Goal: Task Accomplishment & Management: Use online tool/utility

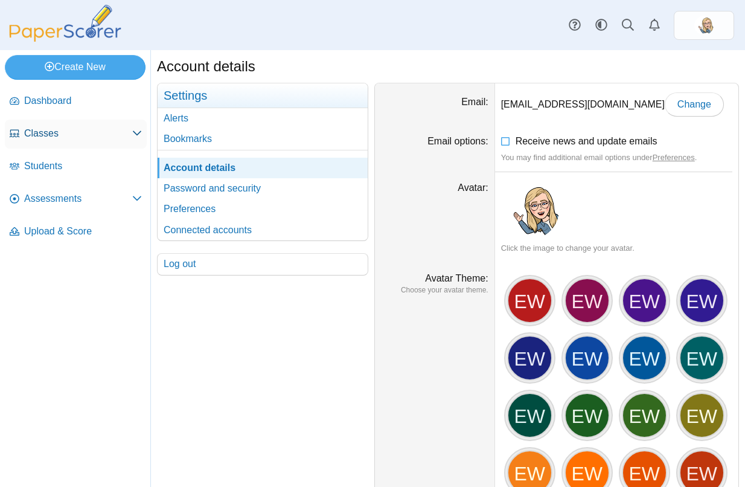
click at [59, 145] on link "Classes" at bounding box center [76, 134] width 142 height 29
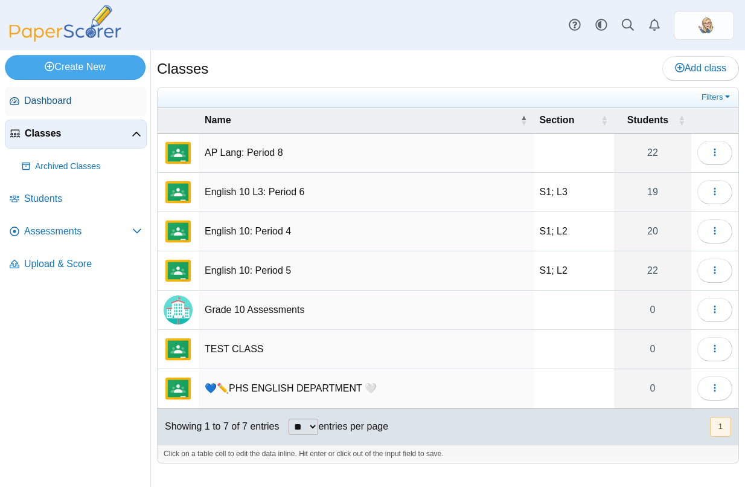
click at [79, 112] on link "Dashboard" at bounding box center [76, 101] width 142 height 29
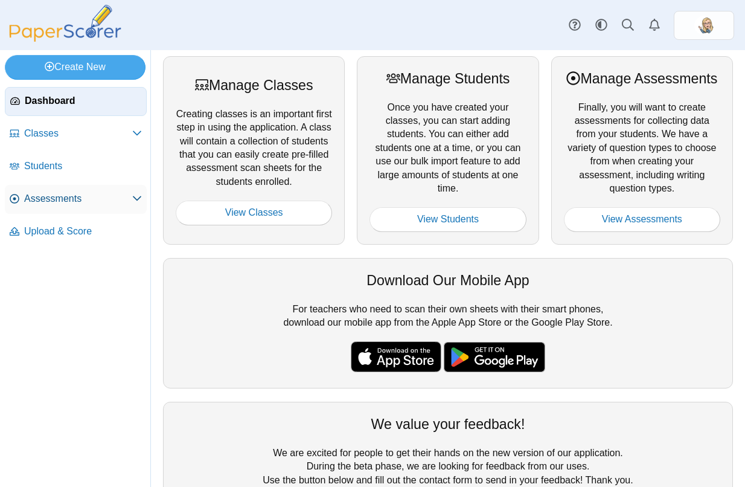
click at [86, 189] on link "Assessments" at bounding box center [76, 199] width 142 height 29
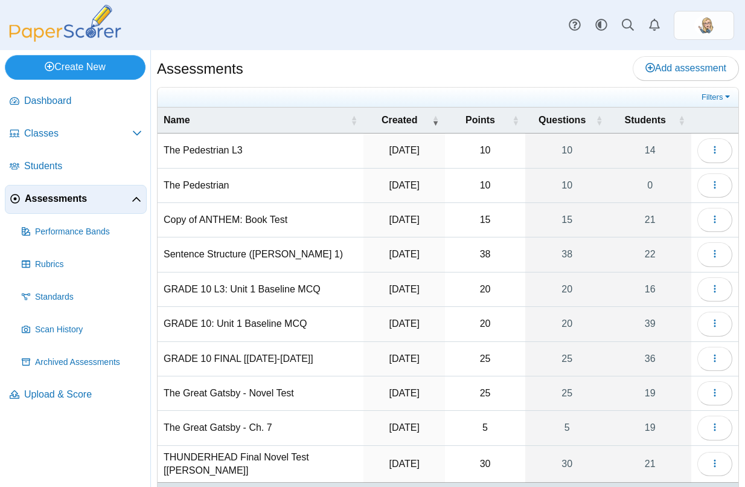
click at [82, 67] on link "Create New" at bounding box center [75, 67] width 141 height 24
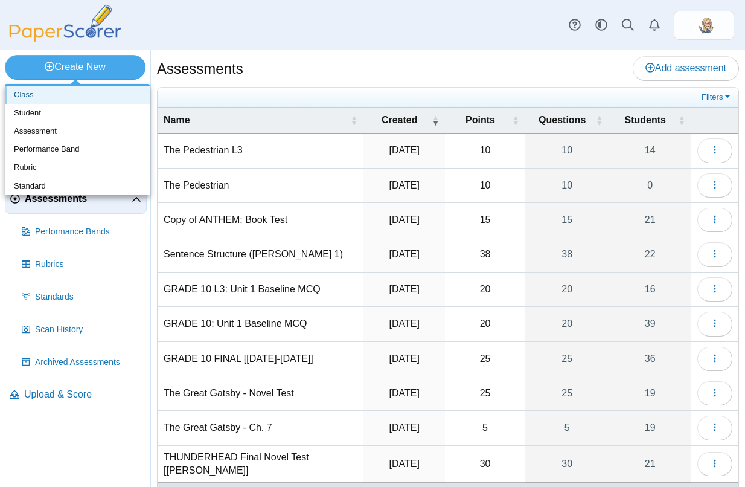
click at [83, 97] on link "Class" at bounding box center [77, 95] width 145 height 18
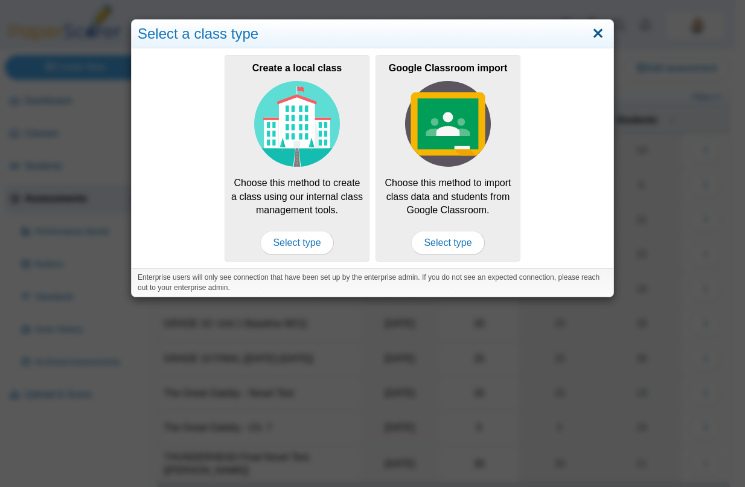
click at [600, 28] on link "Close" at bounding box center [598, 34] width 19 height 21
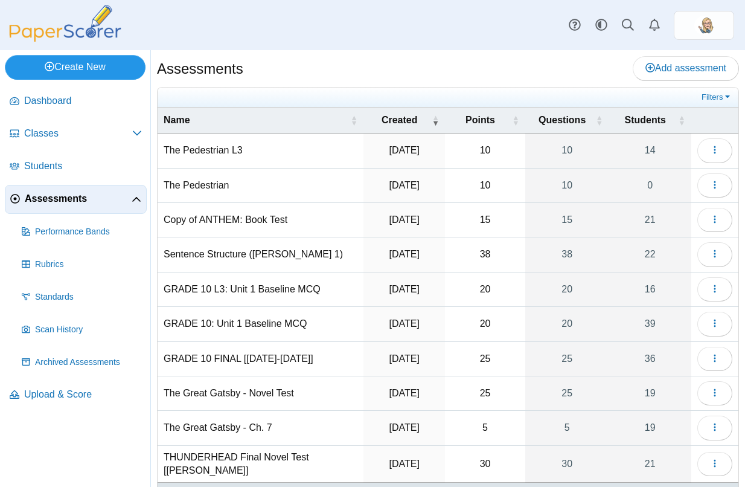
click at [45, 68] on icon at bounding box center [50, 67] width 10 height 10
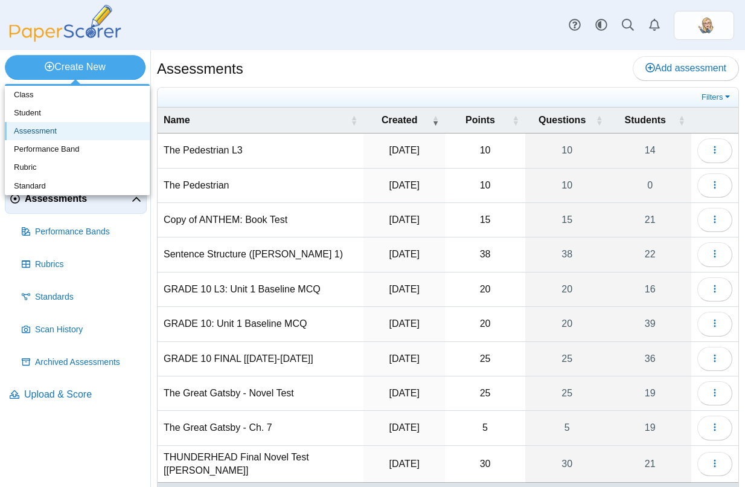
click at [91, 134] on link "Assessment" at bounding box center [77, 131] width 145 height 18
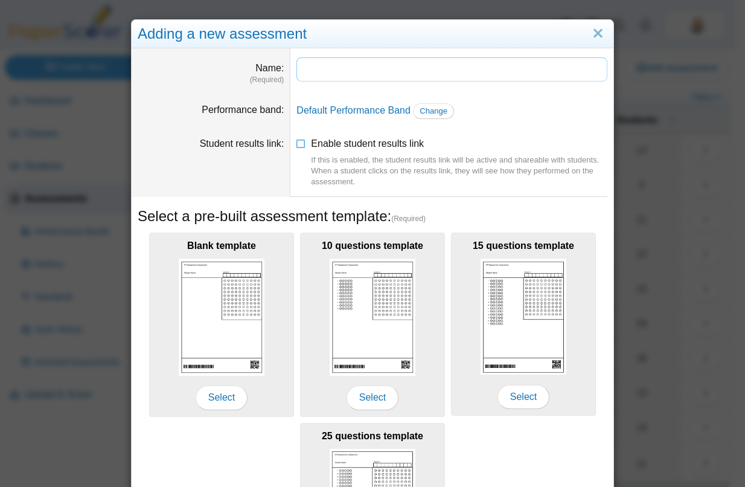
click at [339, 69] on input "Name" at bounding box center [452, 69] width 311 height 24
type input "*"
click at [365, 69] on input "**********" at bounding box center [452, 69] width 311 height 24
type input "**********"
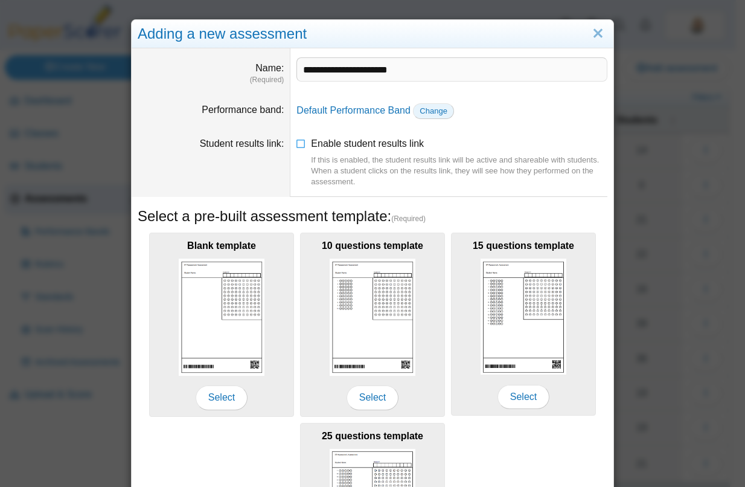
click at [434, 103] on link "Change" at bounding box center [433, 111] width 41 height 16
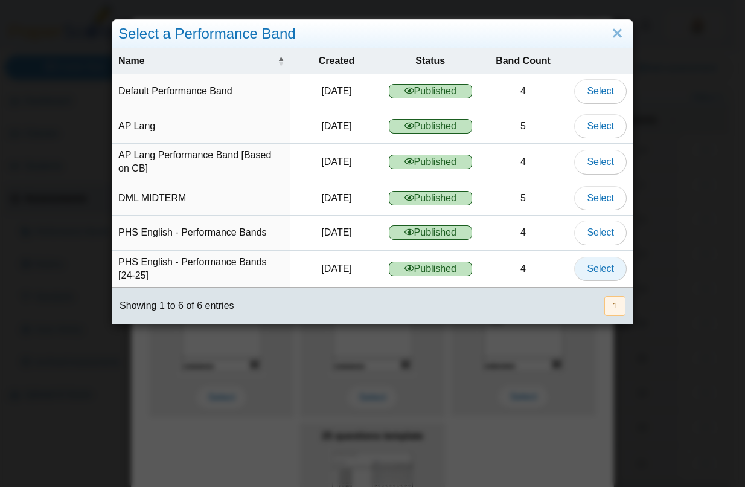
click at [577, 260] on button "Select" at bounding box center [600, 269] width 52 height 24
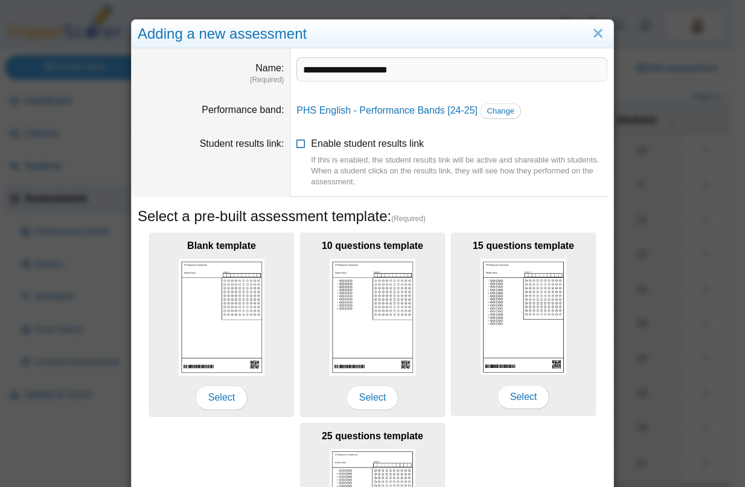
click at [529, 181] on div "If this is enabled, the student results link will be active and shareable with …" at bounding box center [459, 171] width 297 height 33
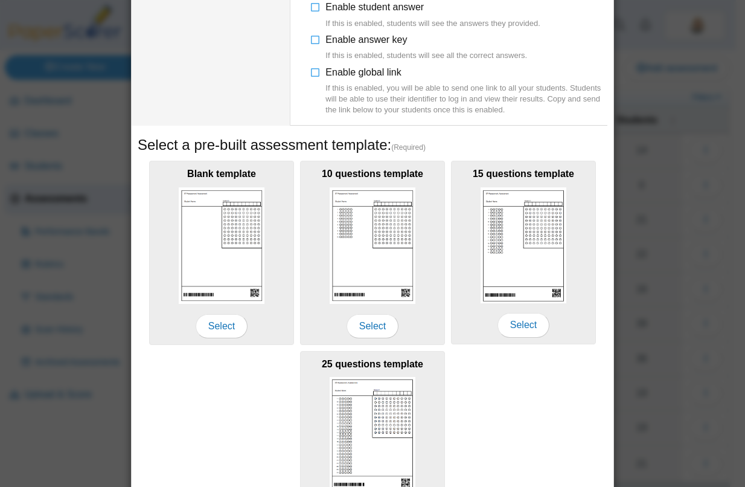
scroll to position [321, 0]
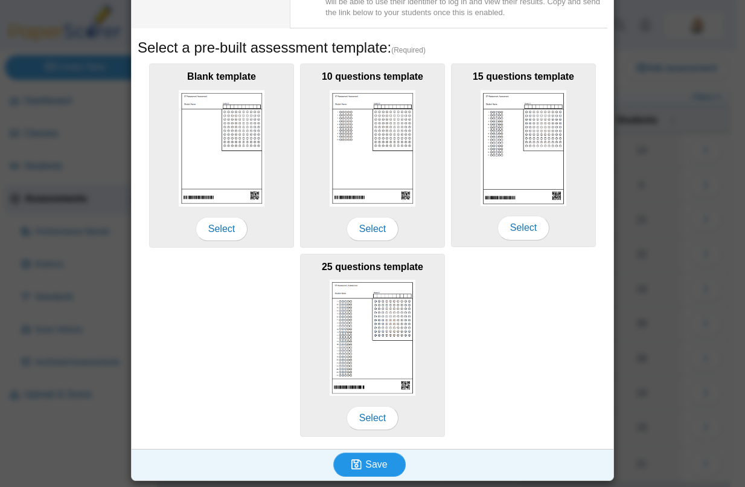
click at [373, 465] on span "Save" at bounding box center [376, 464] width 22 height 10
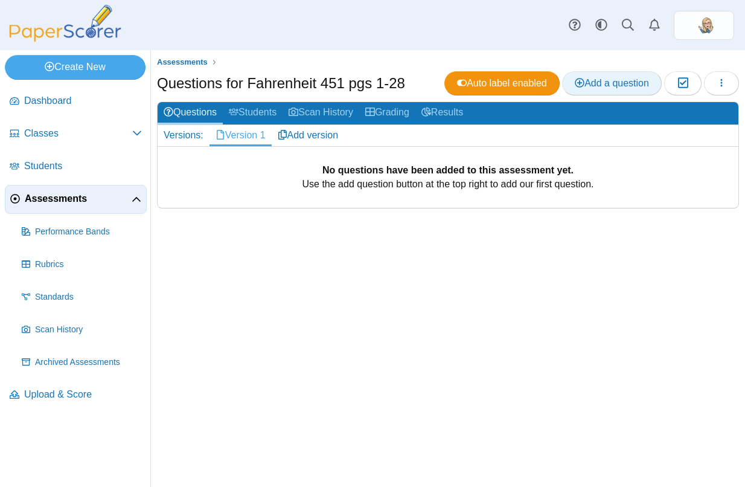
click at [623, 83] on span "Add a question" at bounding box center [612, 83] width 74 height 10
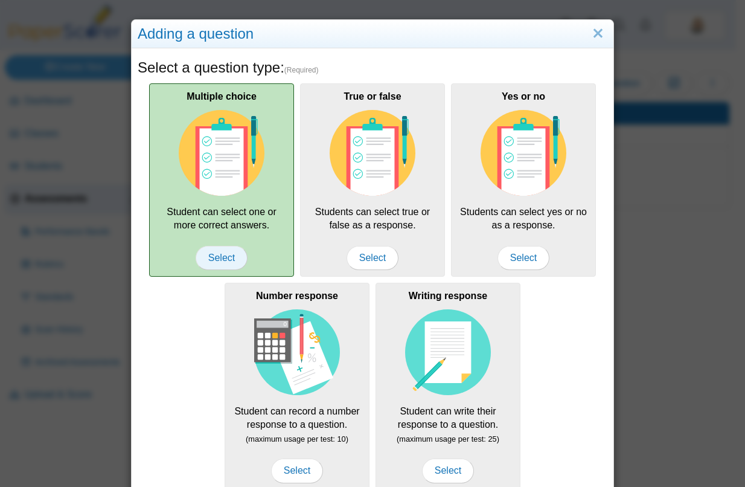
click at [231, 260] on span "Select" at bounding box center [222, 258] width 52 height 24
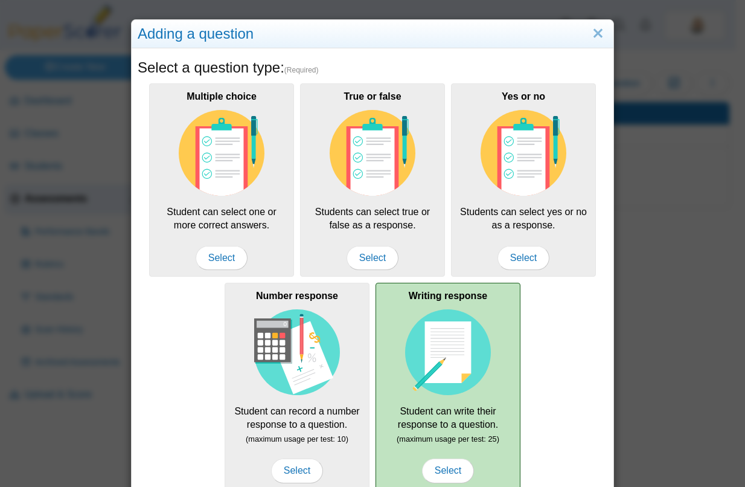
scroll to position [122, 0]
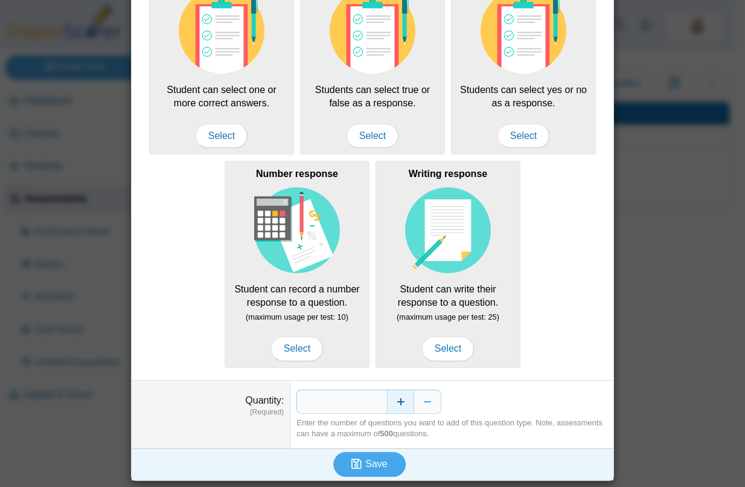
click at [394, 402] on button "Increase" at bounding box center [400, 402] width 27 height 24
click at [417, 399] on button "Decrease" at bounding box center [427, 402] width 27 height 24
click at [365, 463] on span "Save" at bounding box center [376, 463] width 22 height 10
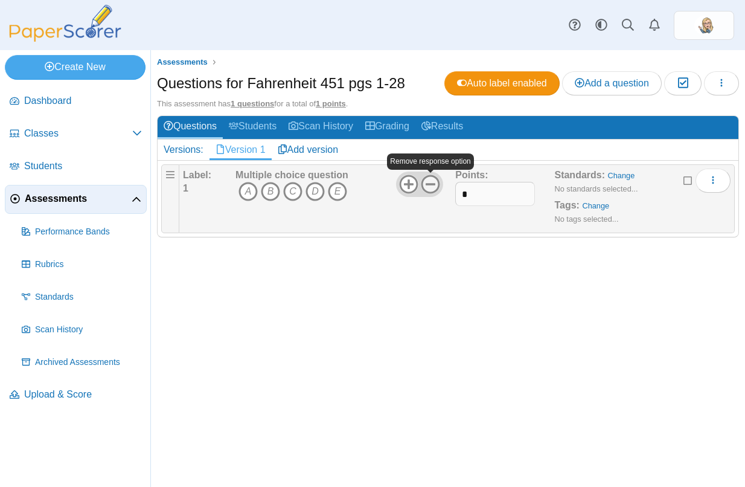
click at [429, 181] on icon at bounding box center [430, 184] width 19 height 19
click at [433, 183] on use at bounding box center [431, 184] width 19 height 19
click at [721, 182] on button "More options" at bounding box center [713, 181] width 35 height 24
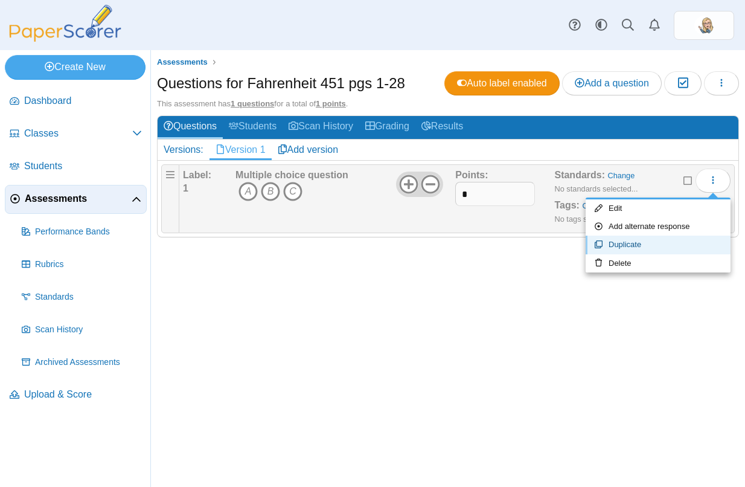
click at [684, 242] on link "Duplicate" at bounding box center [658, 245] width 145 height 18
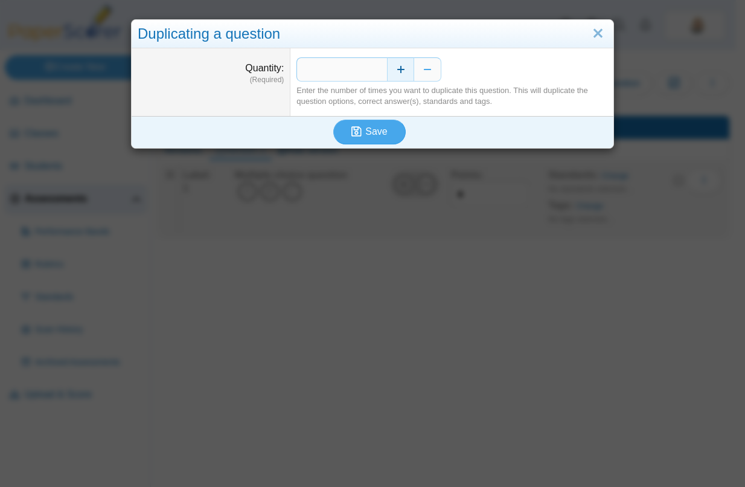
click at [399, 63] on button "Increase" at bounding box center [400, 69] width 27 height 24
type input "*"
click at [365, 132] on span "Save" at bounding box center [376, 131] width 22 height 10
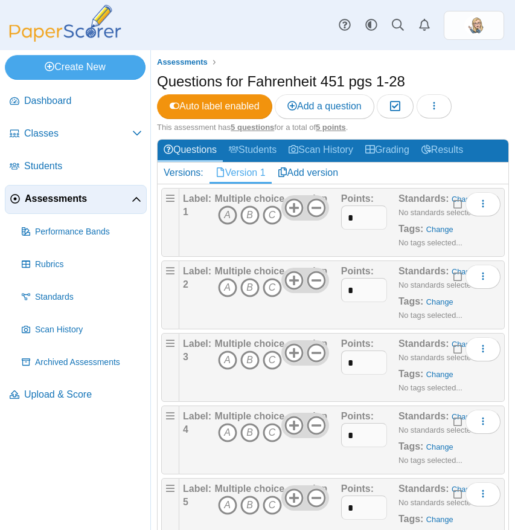
click at [228, 214] on icon "A" at bounding box center [227, 214] width 19 height 19
click at [270, 287] on icon "C" at bounding box center [272, 287] width 19 height 19
click at [249, 362] on icon "B" at bounding box center [249, 359] width 19 height 19
click at [274, 431] on icon "C" at bounding box center [272, 432] width 19 height 19
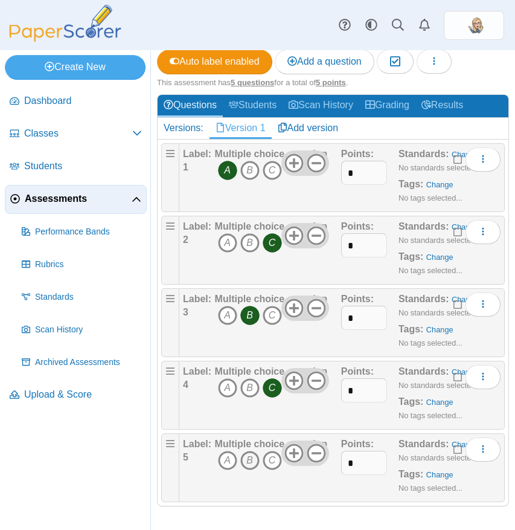
click at [243, 458] on icon "B" at bounding box center [249, 460] width 19 height 19
click at [439, 57] on icon "button" at bounding box center [434, 61] width 10 height 10
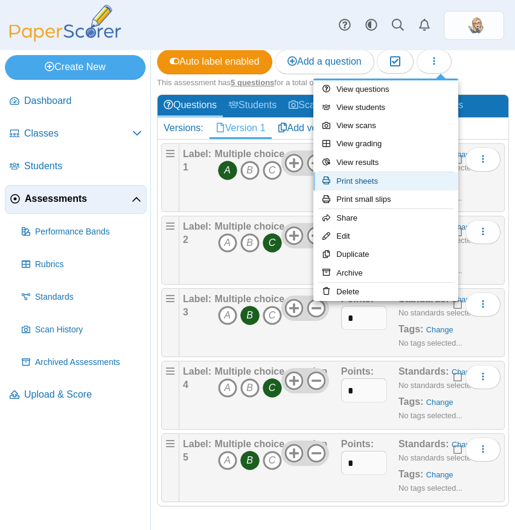
click at [359, 181] on link "Print sheets" at bounding box center [386, 181] width 145 height 18
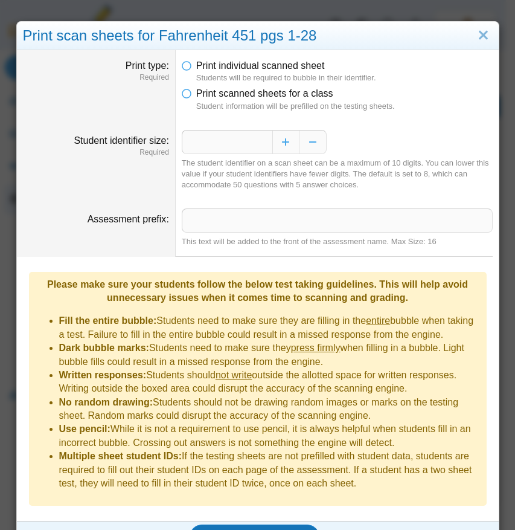
click at [216, 103] on dfn "Student information will be prefilled on the testing sheets." at bounding box center [344, 106] width 297 height 11
click at [210, 98] on span "Print scanned sheets for a class" at bounding box center [264, 93] width 137 height 10
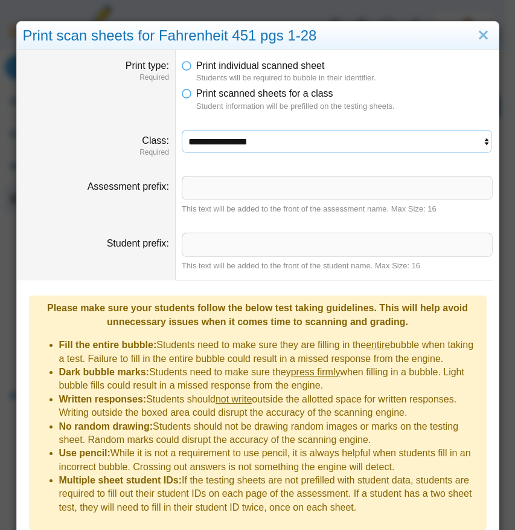
click at [270, 139] on select "**********" at bounding box center [337, 141] width 311 height 23
select select "**********"
click at [182, 130] on select "**********" at bounding box center [337, 141] width 311 height 23
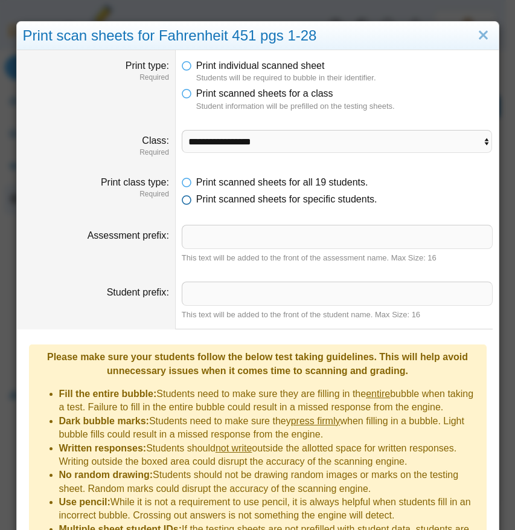
click at [291, 202] on span "Print scanned sheets for specific students." at bounding box center [286, 199] width 181 height 10
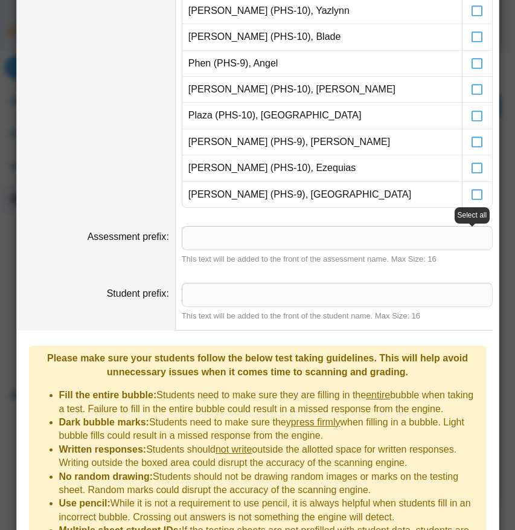
scroll to position [619, 0]
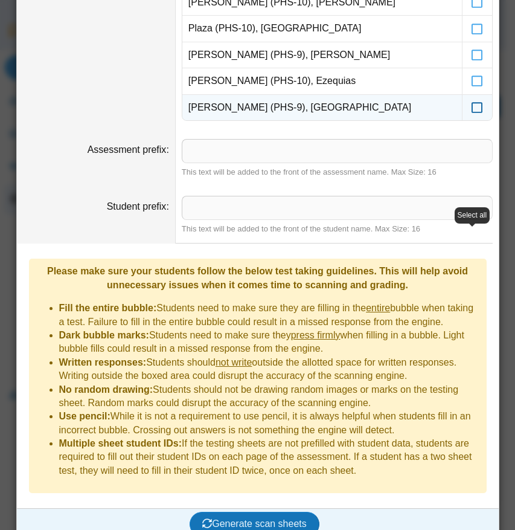
click at [471, 114] on label at bounding box center [478, 107] width 30 height 25
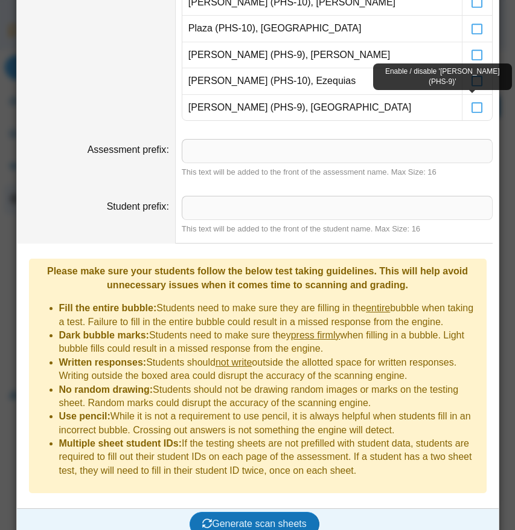
click at [473, 82] on body "Dashboard Classes Archived classes Students" at bounding box center [253, 265] width 506 height 530
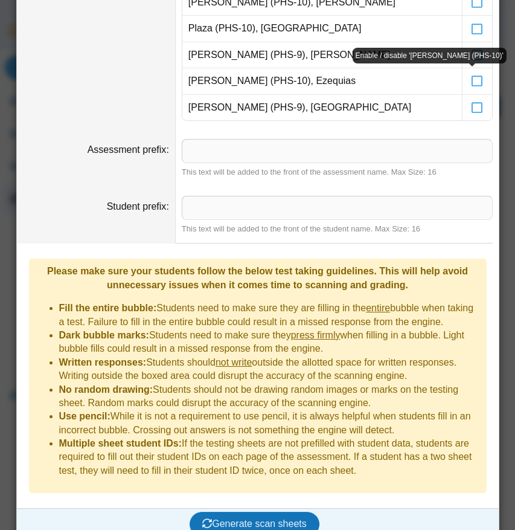
click at [473, 81] on icon at bounding box center [477, 75] width 12 height 11
click at [205, 214] on input "Student prefix" at bounding box center [337, 208] width 311 height 24
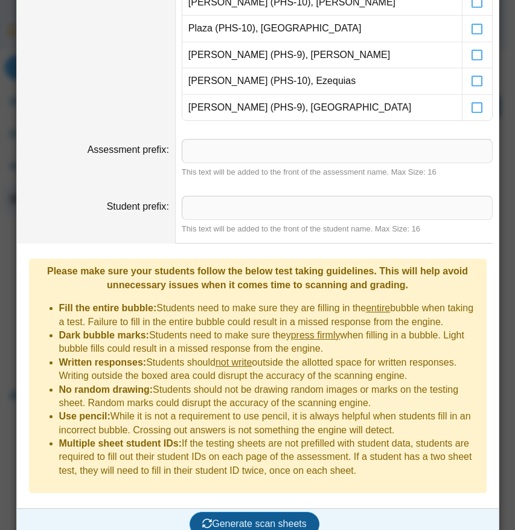
click at [263, 486] on span "Generate scan sheets" at bounding box center [254, 523] width 105 height 10
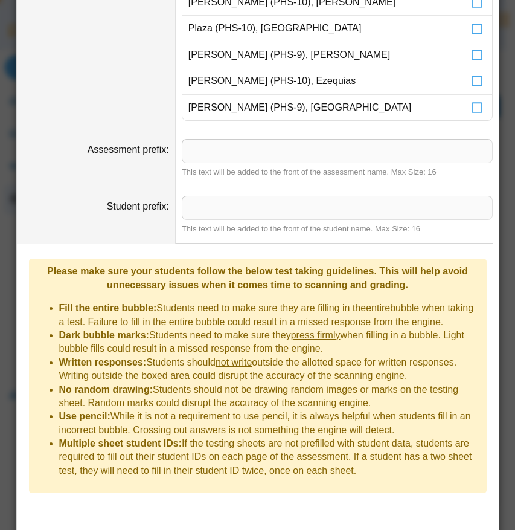
scroll to position [716, 0]
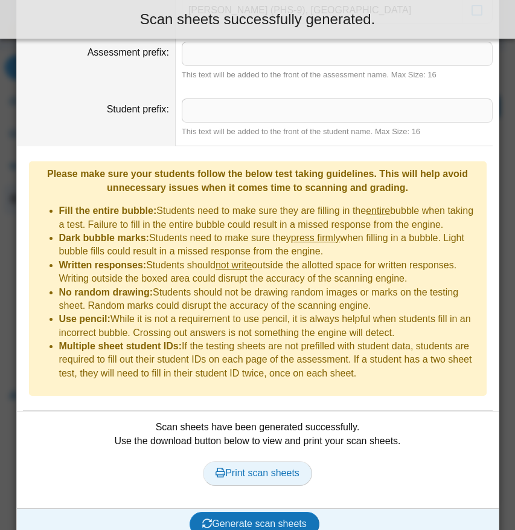
click at [262, 468] on span "Print scan sheets" at bounding box center [258, 473] width 84 height 10
